Goal: Check status

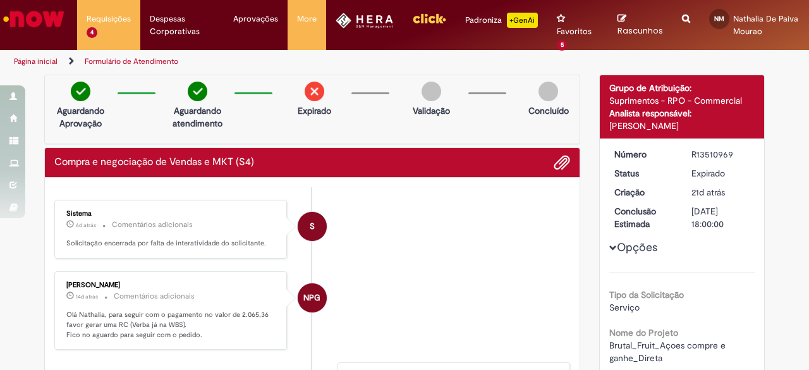
click at [316, 95] on img at bounding box center [315, 91] width 20 height 20
click at [183, 228] on p "6d atrás 6 dias atrás Comentários adicionais" at bounding box center [171, 224] width 210 height 15
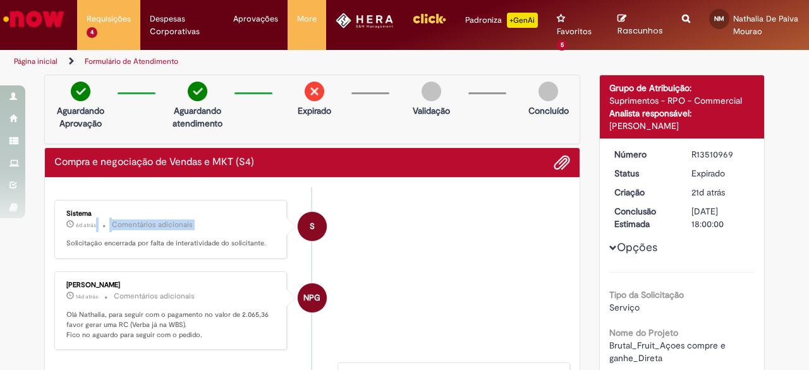
click at [183, 228] on p "6d atrás 6 dias atrás Comentários adicionais" at bounding box center [171, 224] width 210 height 15
click at [187, 238] on p "Solicitação encerrada por falta de interatividade do solicitante." at bounding box center [171, 243] width 210 height 10
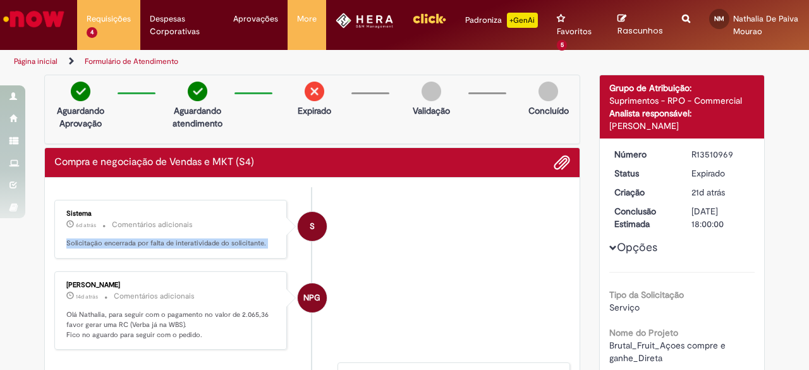
click at [187, 238] on p "Solicitação encerrada por falta de interatividade do solicitante." at bounding box center [171, 243] width 210 height 10
click at [461, 329] on li "NPG [PERSON_NAME] 14d atrás 14 dias atrás Comentários adicionais Olá Nathalia, …" at bounding box center [312, 310] width 516 height 78
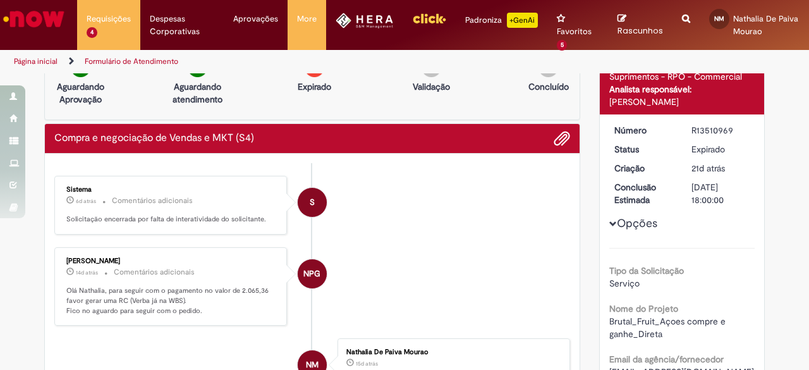
scroll to position [25, 0]
